Goal: Task Accomplishment & Management: Use online tool/utility

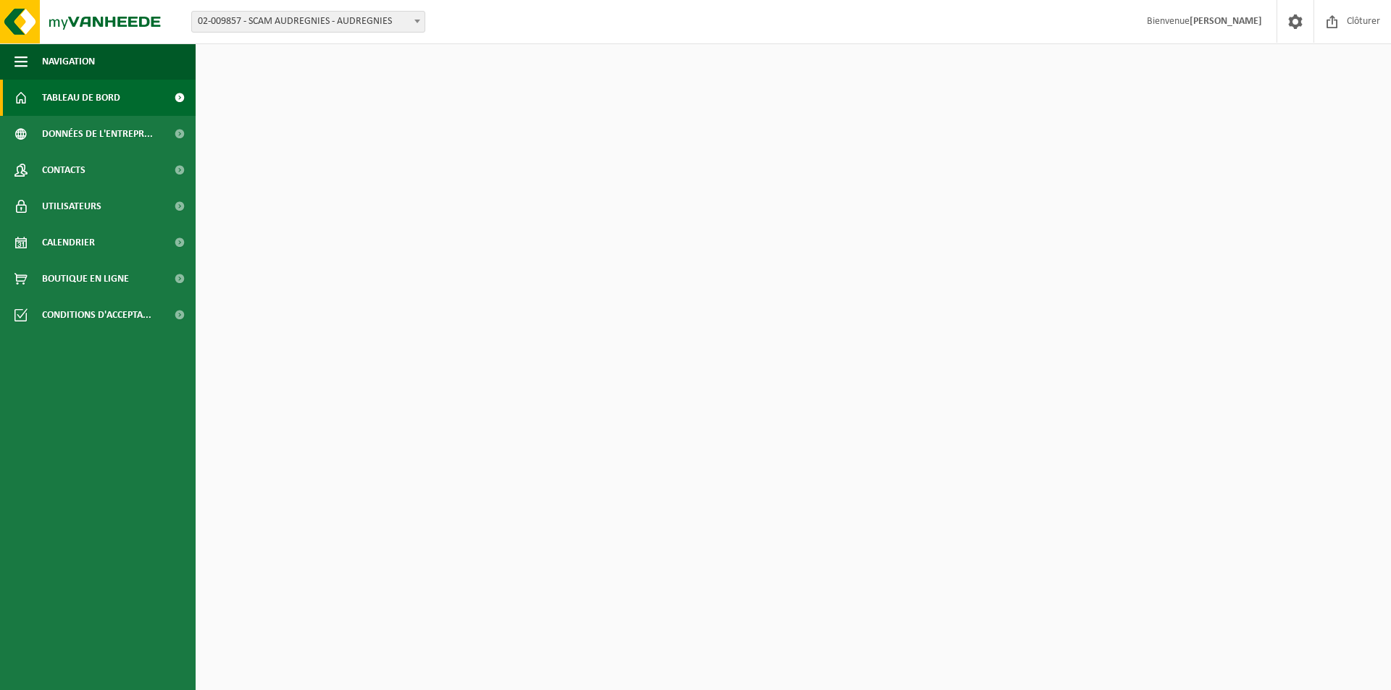
click at [101, 99] on span "Tableau de bord" at bounding box center [81, 98] width 78 height 36
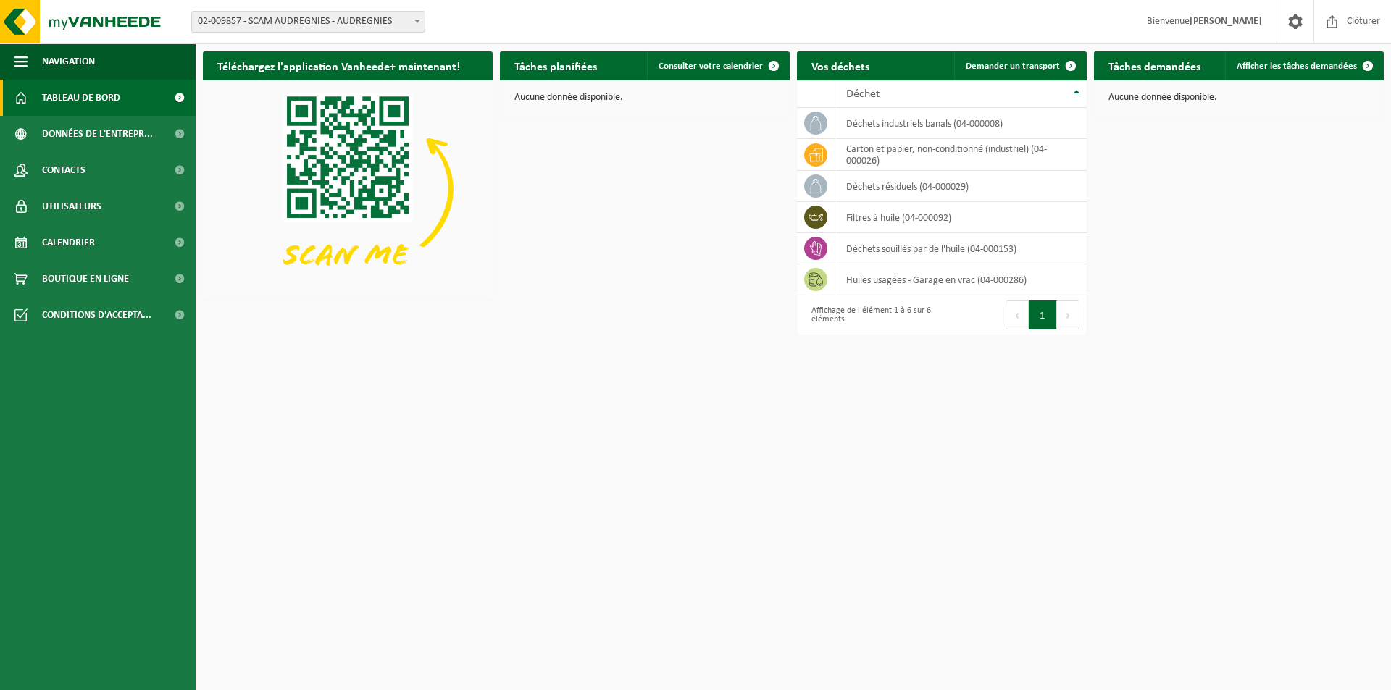
click at [372, 16] on span "02-009857 - SCAM AUDREGNIES - AUDREGNIES" at bounding box center [308, 22] width 233 height 20
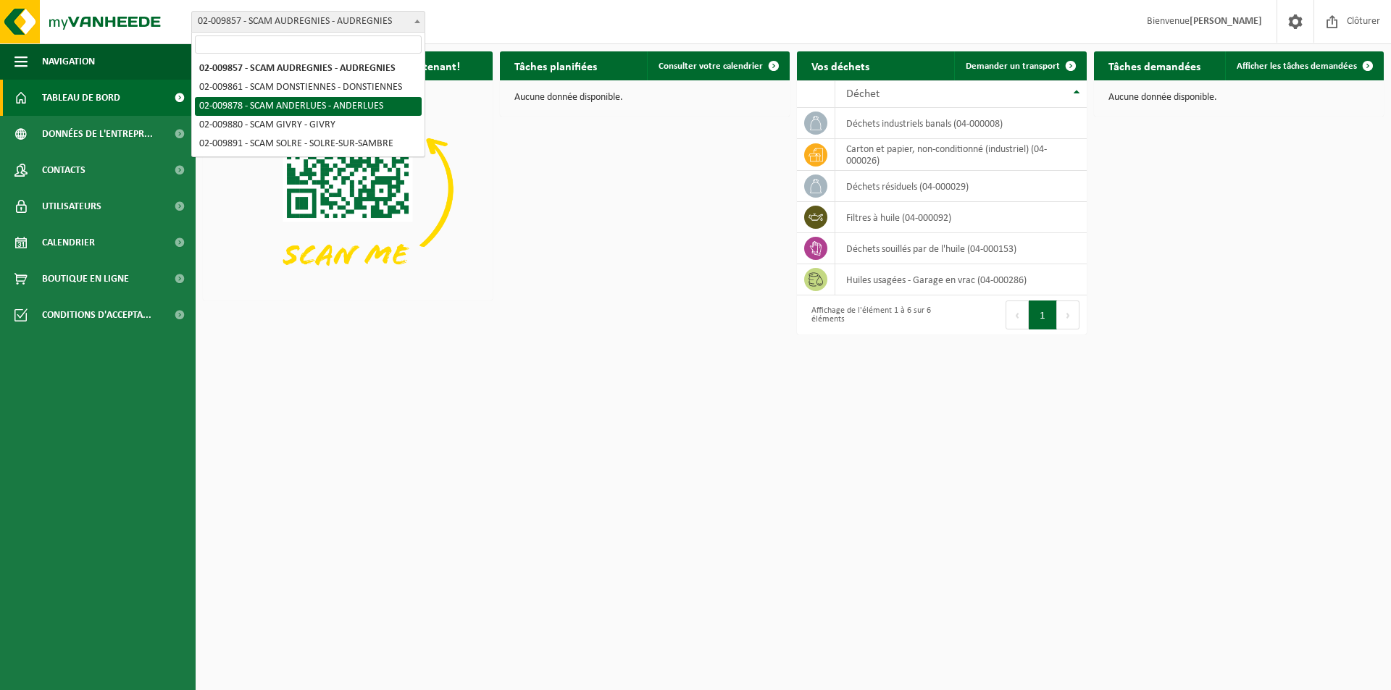
select select "1924"
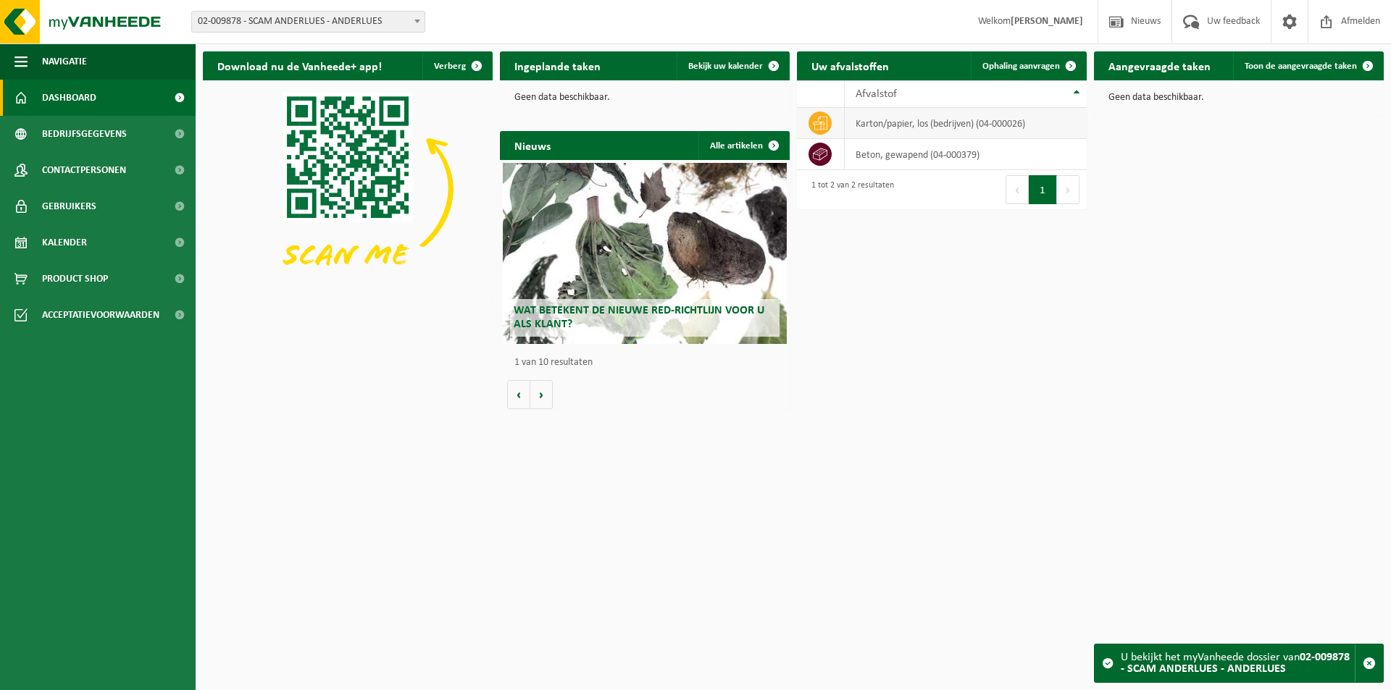
click at [861, 130] on td "karton/papier, los (bedrijven) (04-000026)" at bounding box center [966, 123] width 242 height 31
click at [1020, 67] on span "Ophaling aanvragen" at bounding box center [1021, 66] width 78 height 9
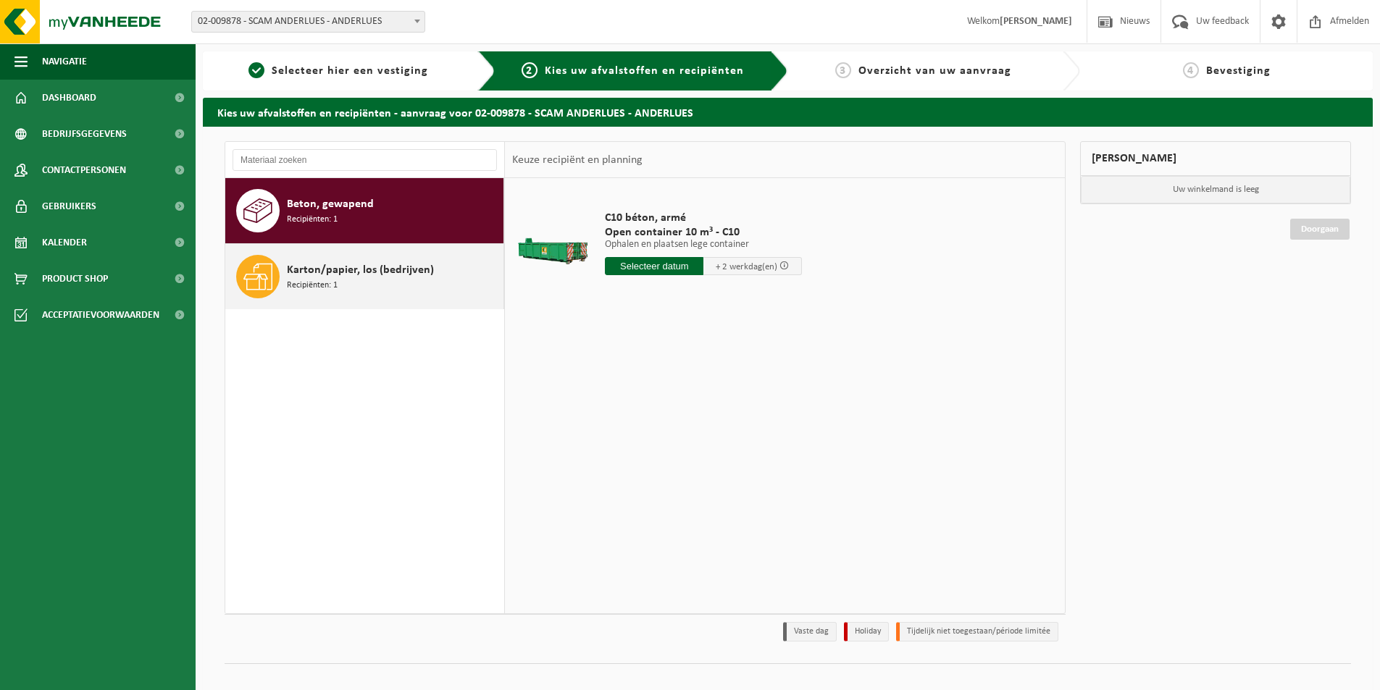
click at [320, 282] on span "Recipiënten: 1" at bounding box center [312, 286] width 51 height 14
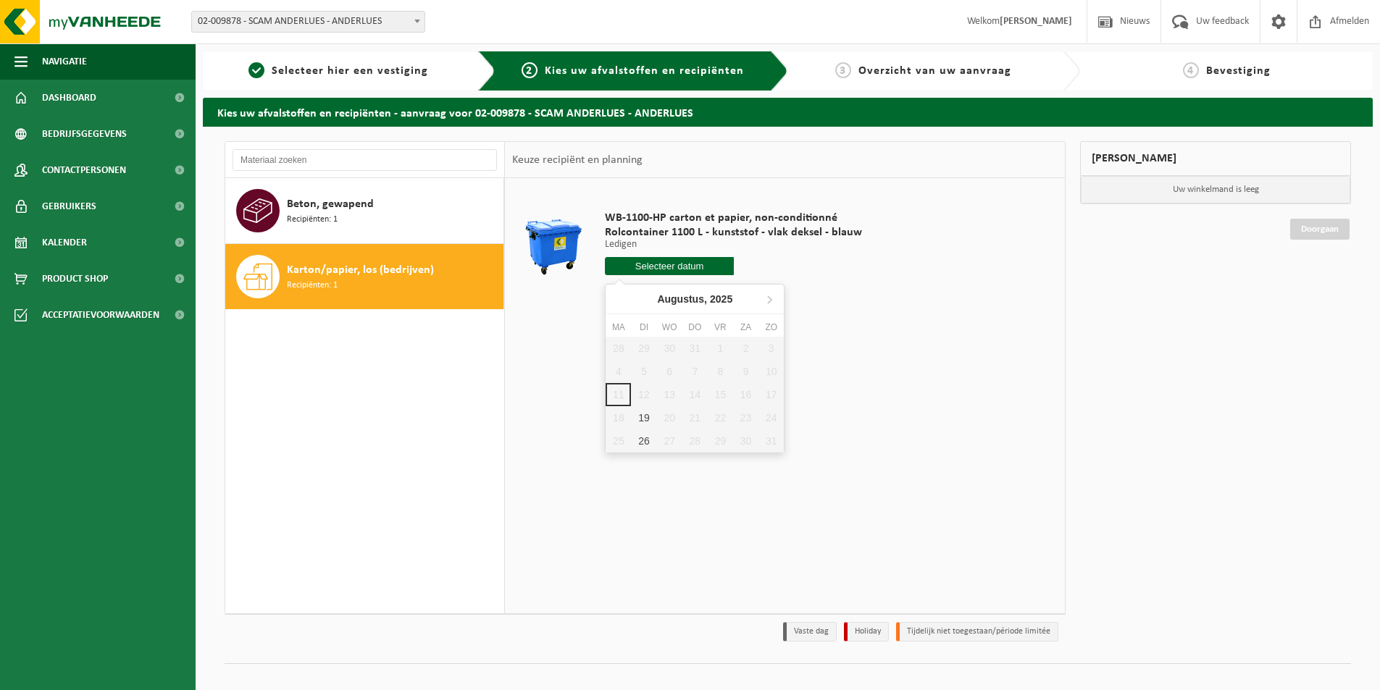
click at [693, 272] on input "text" at bounding box center [669, 266] width 129 height 18
click at [643, 417] on div "19" at bounding box center [643, 417] width 25 height 23
type input "Van [DATE]"
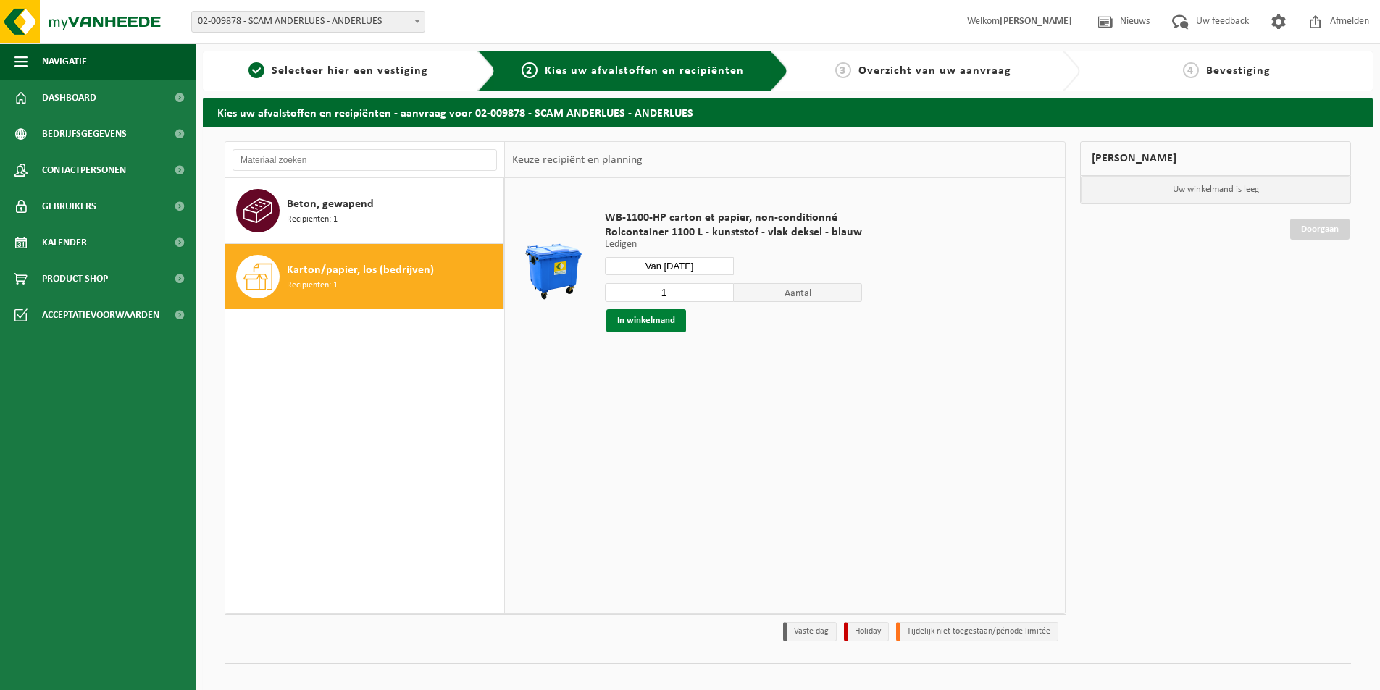
click at [659, 322] on button "In winkelmand" at bounding box center [646, 320] width 80 height 23
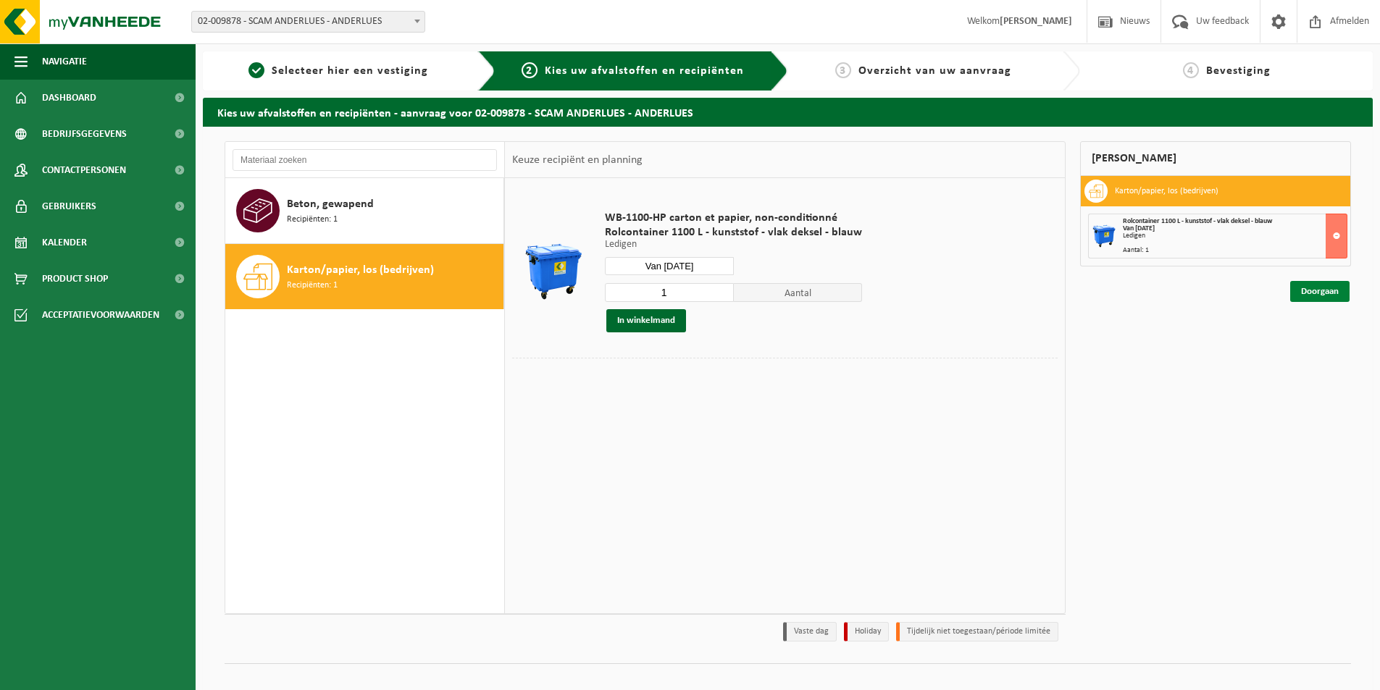
click at [1326, 293] on link "Doorgaan" at bounding box center [1319, 291] width 59 height 21
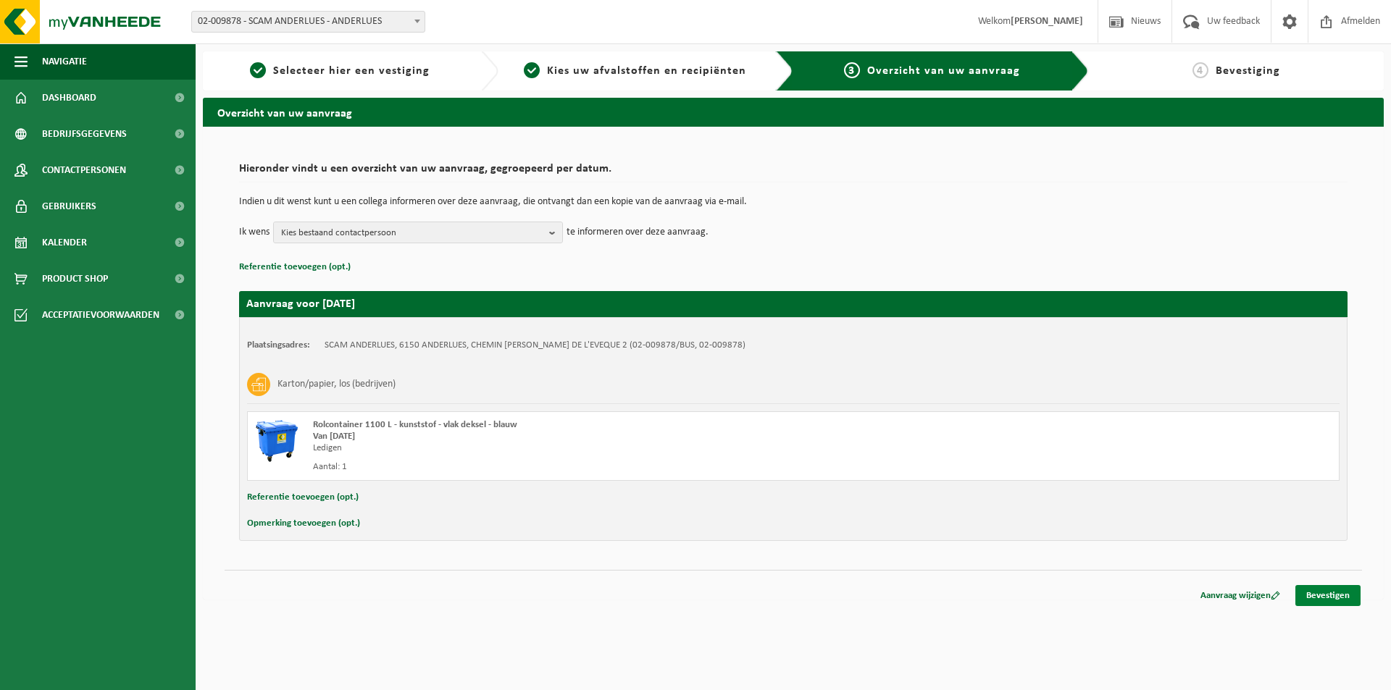
click at [1321, 590] on link "Bevestigen" at bounding box center [1327, 595] width 65 height 21
